Goal: Task Accomplishment & Management: Use online tool/utility

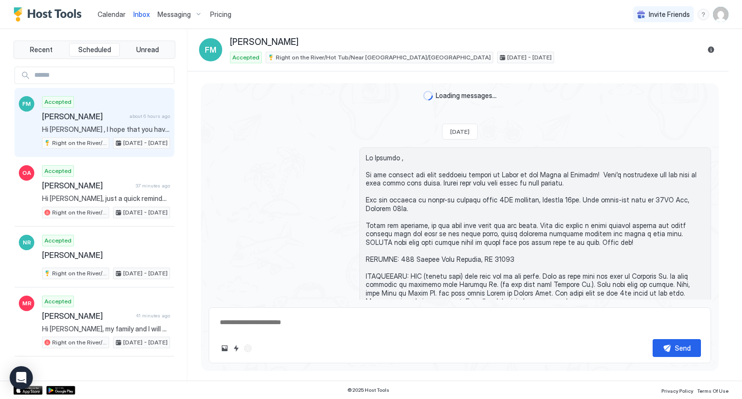
scroll to position [1153, 0]
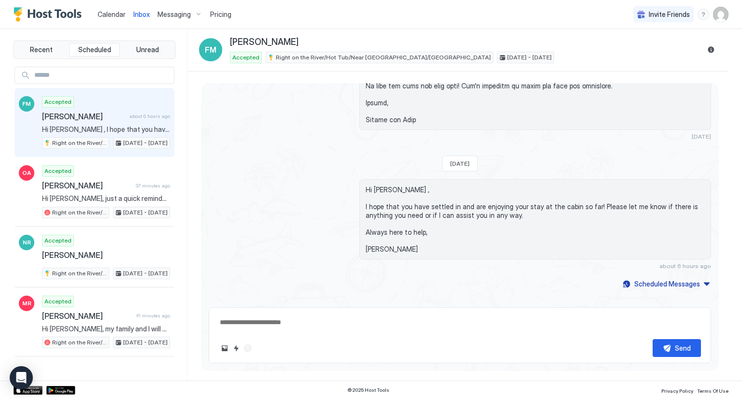
click at [134, 13] on span "Inbox" at bounding box center [141, 14] width 16 height 8
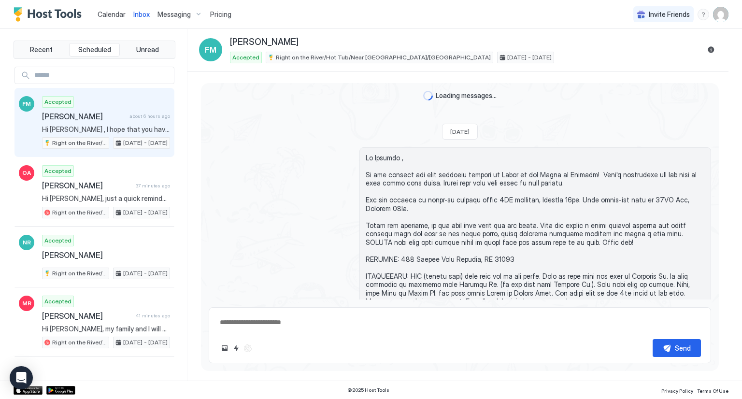
type textarea "*"
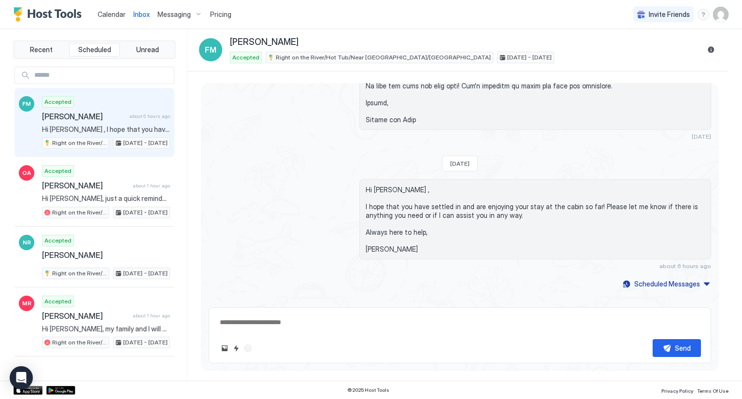
drag, startPoint x: 108, startPoint y: 12, endPoint x: 194, endPoint y: 21, distance: 86.5
click at [108, 12] on span "Calendar" at bounding box center [112, 14] width 28 height 8
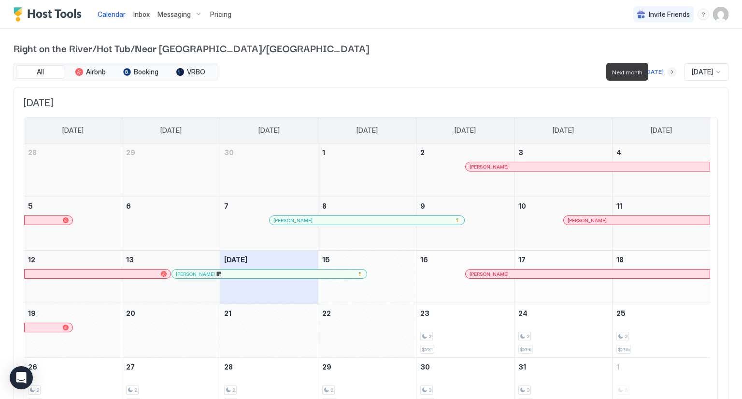
click at [667, 71] on button "Next month" at bounding box center [672, 72] width 10 height 10
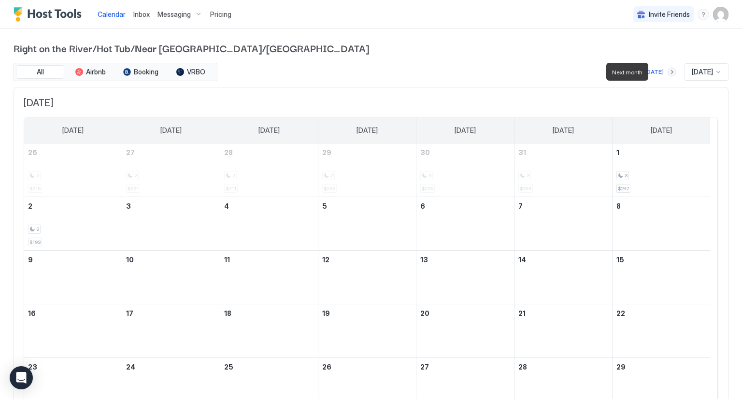
click at [667, 71] on button "Next month" at bounding box center [672, 72] width 10 height 10
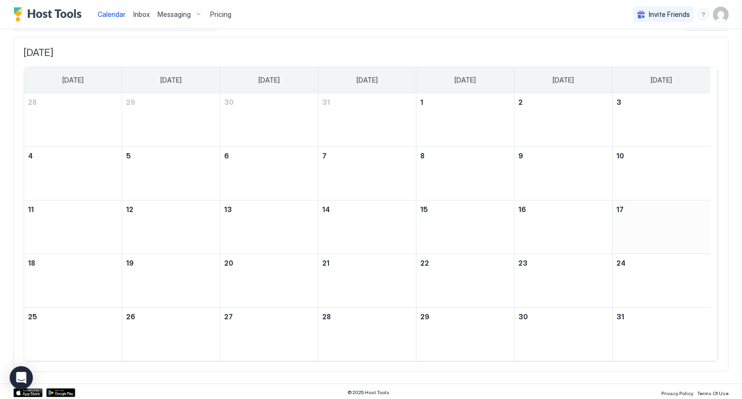
scroll to position [50, 0]
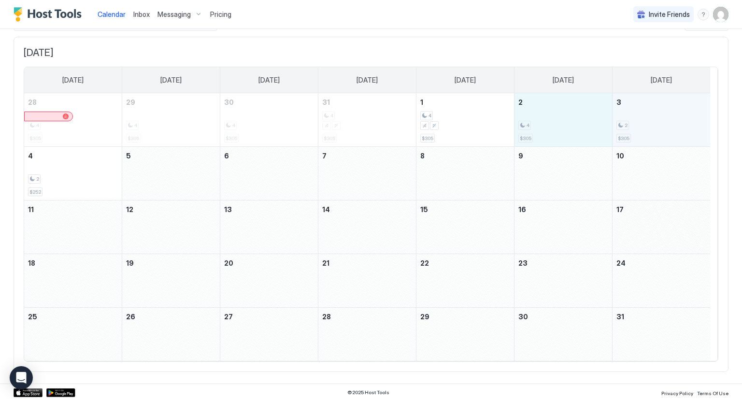
drag, startPoint x: 567, startPoint y: 127, endPoint x: 634, endPoint y: 122, distance: 67.8
click at [634, 122] on tr "28 4 $305 29 4 $305 30 4 $305 31 4 $305 1 4 $305 2 4 $305 3 2 $305" at bounding box center [367, 120] width 686 height 54
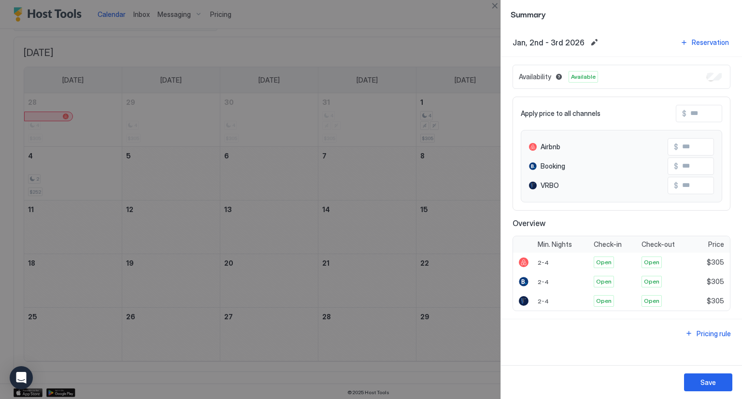
click at [710, 80] on div "Availability Available" at bounding box center [621, 77] width 218 height 24
click at [707, 383] on div "Save" at bounding box center [707, 382] width 15 height 10
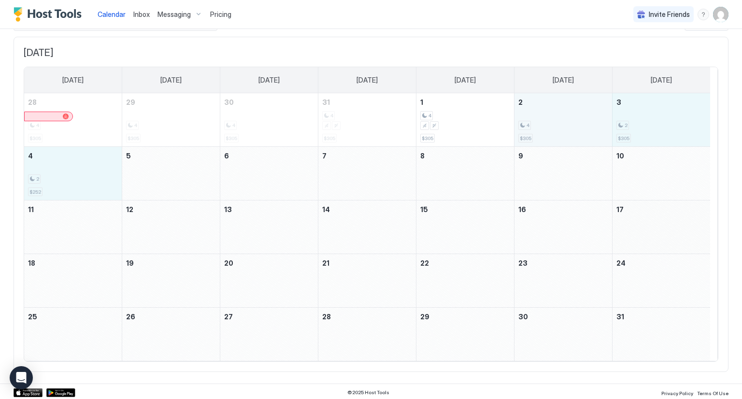
drag, startPoint x: 70, startPoint y: 184, endPoint x: 601, endPoint y: 122, distance: 535.1
click at [601, 122] on tbody "28 4 $305 29 4 $305 30 4 $305 31 4 $305 1 4 $305 2 4 $305 3 2 $305 4 2 $252 5 6…" at bounding box center [367, 226] width 686 height 267
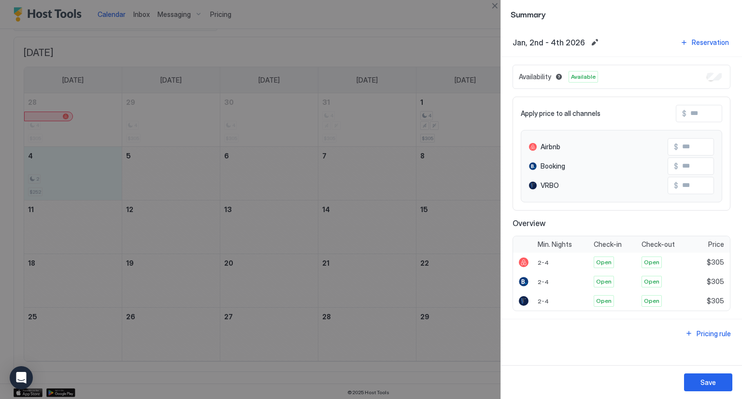
drag, startPoint x: 601, startPoint y: 122, endPoint x: 651, endPoint y: 41, distance: 95.1
click at [651, 59] on div "Availability Available Apply price to all channels $ Airbnb $ Booking $ VRBO $ …" at bounding box center [621, 188] width 241 height 262
click at [497, 9] on button "Close" at bounding box center [495, 6] width 12 height 12
